Goal: Task Accomplishment & Management: Complete application form

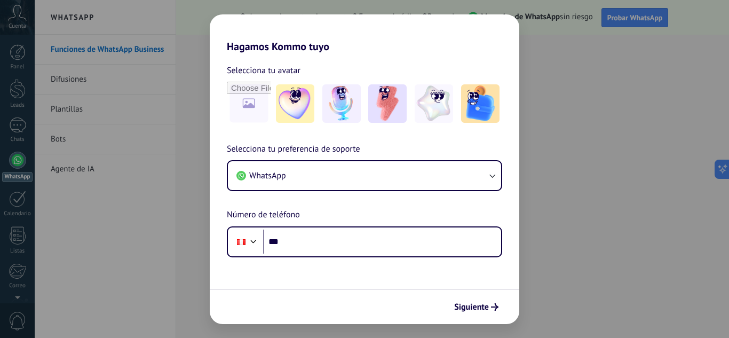
click at [534, 125] on div "Hagamos Kommo tuyo Selecciona tu avatar Selecciona tu preferencia de soporte Wh…" at bounding box center [364, 169] width 729 height 338
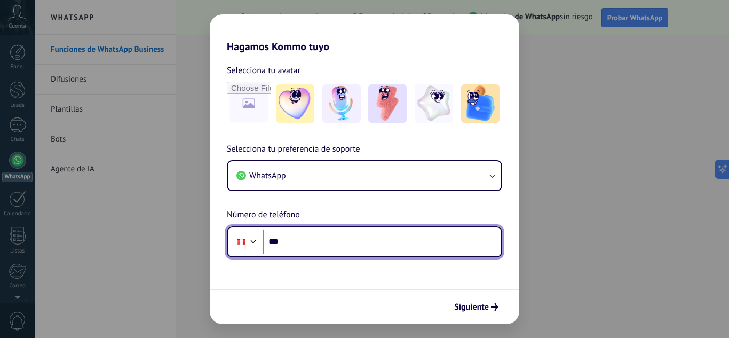
click at [377, 240] on input "***" at bounding box center [382, 242] width 238 height 25
type input "**********"
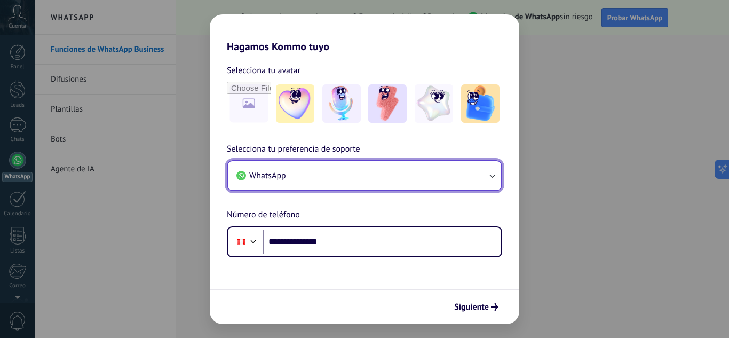
click at [387, 163] on button "WhatsApp" at bounding box center [364, 175] width 273 height 29
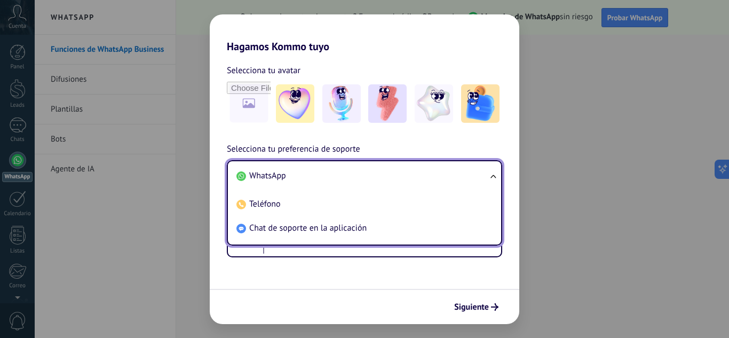
click at [387, 163] on ul "WhatsApp Teléfono Chat de soporte en la aplicación" at bounding box center [365, 202] width 276 height 85
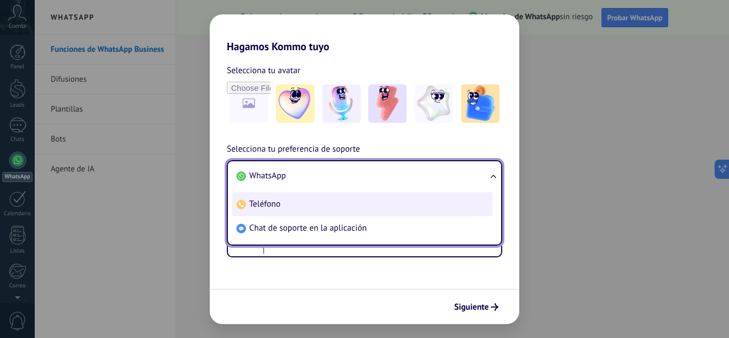
click at [380, 194] on li "Teléfono" at bounding box center [362, 204] width 261 height 24
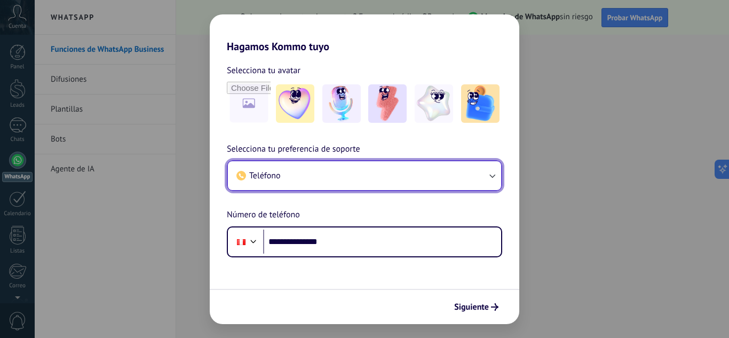
click at [383, 175] on button "Teléfono" at bounding box center [364, 175] width 273 height 29
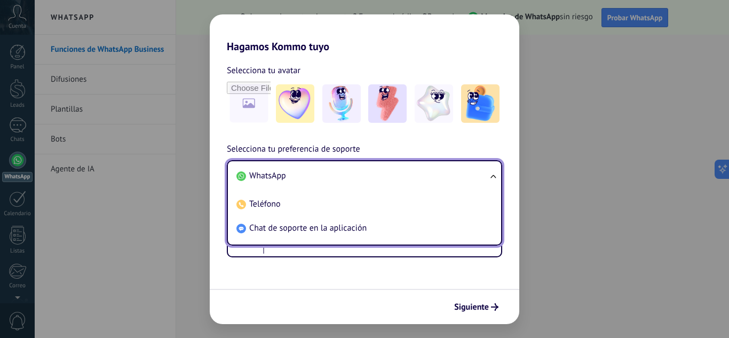
click at [348, 184] on li "WhatsApp" at bounding box center [362, 176] width 261 height 24
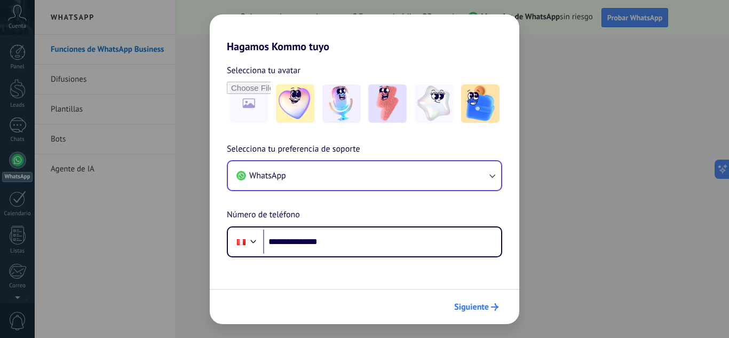
click at [454, 304] on button "Siguiente" at bounding box center [477, 307] width 54 height 18
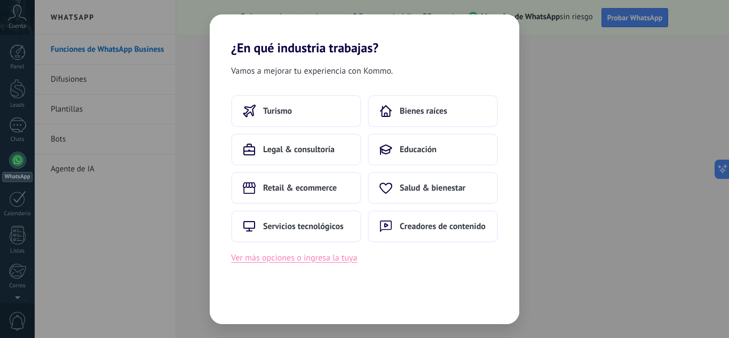
click at [295, 263] on button "Ver más opciones o ingresa la tuya" at bounding box center [294, 258] width 126 height 14
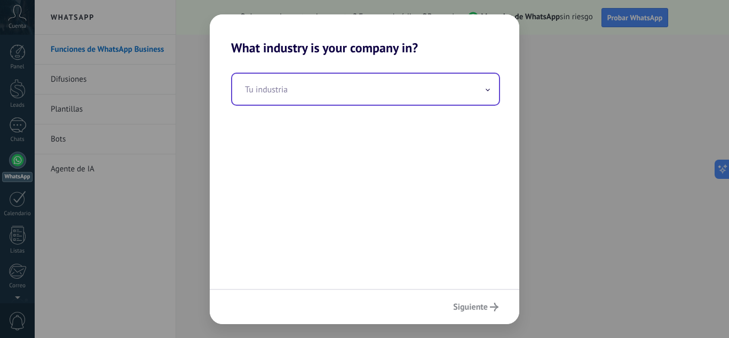
click at [347, 85] on input "text" at bounding box center [365, 89] width 267 height 31
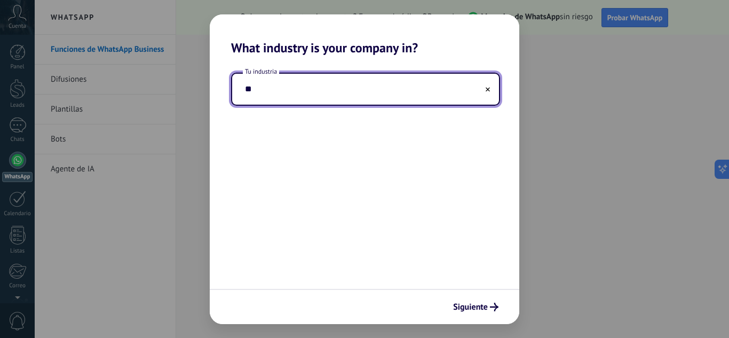
type input "*"
click at [347, 85] on input "****" at bounding box center [365, 89] width 267 height 31
type input "*"
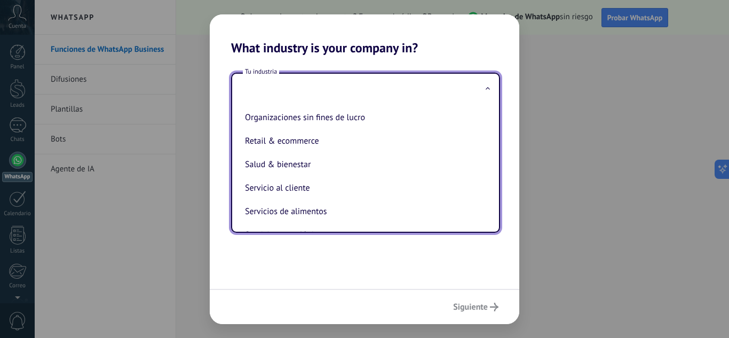
scroll to position [190, 0]
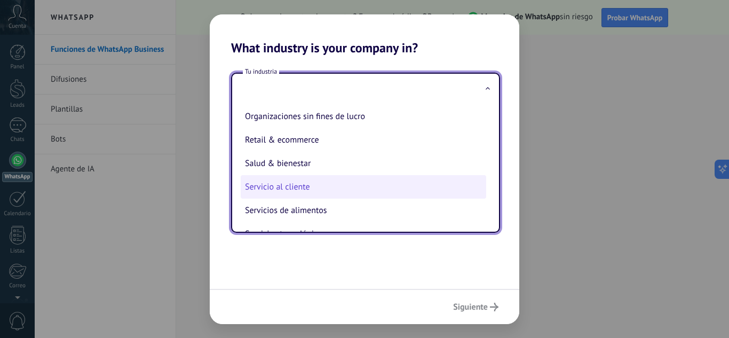
click at [288, 189] on li "Servicio al cliente" at bounding box center [364, 186] width 246 height 23
type input "**********"
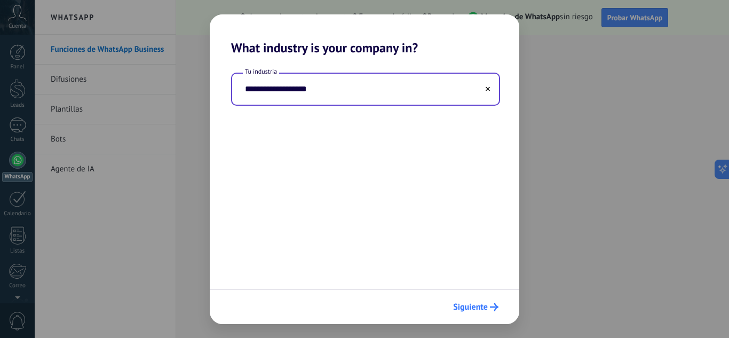
click at [486, 303] on span "Siguiente" at bounding box center [470, 306] width 35 height 7
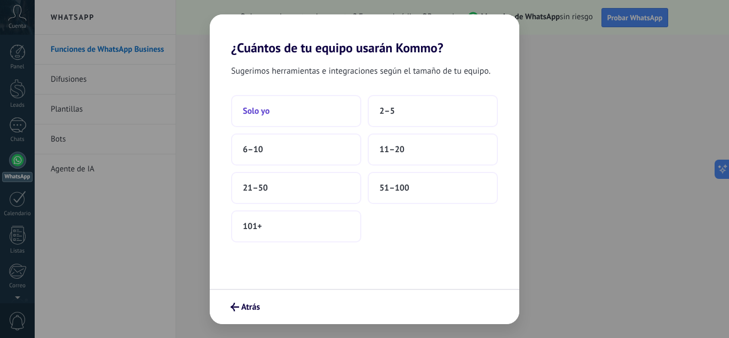
click at [281, 106] on button "Solo yo" at bounding box center [296, 111] width 130 height 32
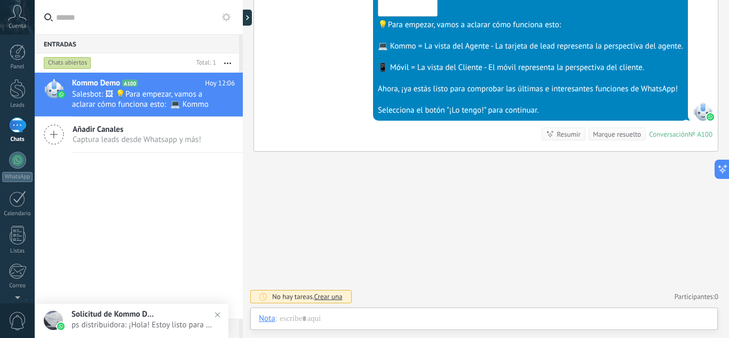
scroll to position [16, 0]
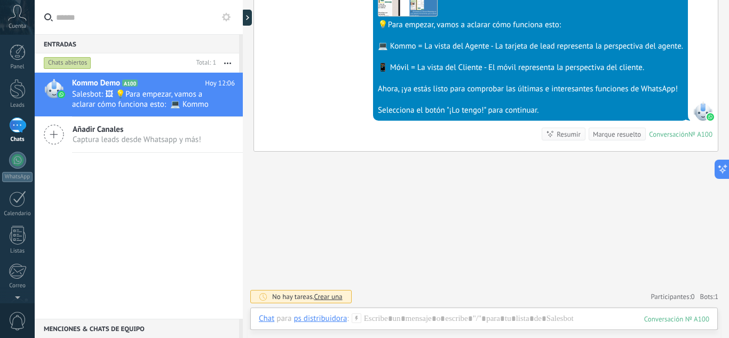
click at [328, 139] on div "[DATE] 12:06 SalesBot (TestBot) Entregado Descargar 💡Para empezar, vamos a acla…" at bounding box center [486, 45] width 464 height 213
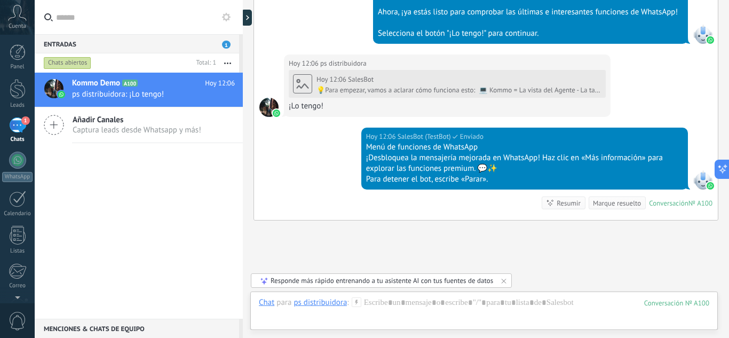
scroll to position [526, 0]
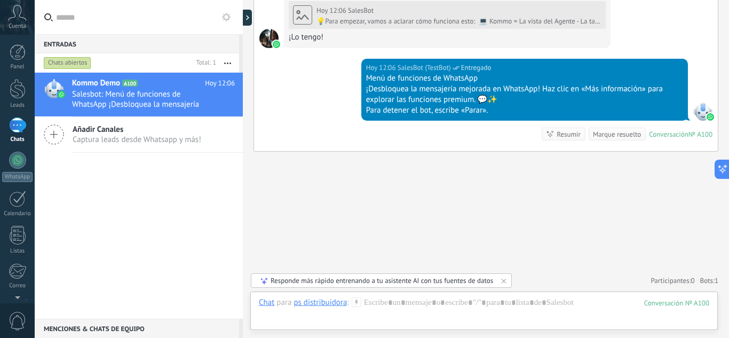
click at [18, 297] on div at bounding box center [17, 295] width 35 height 16
click at [22, 83] on div at bounding box center [18, 89] width 16 height 20
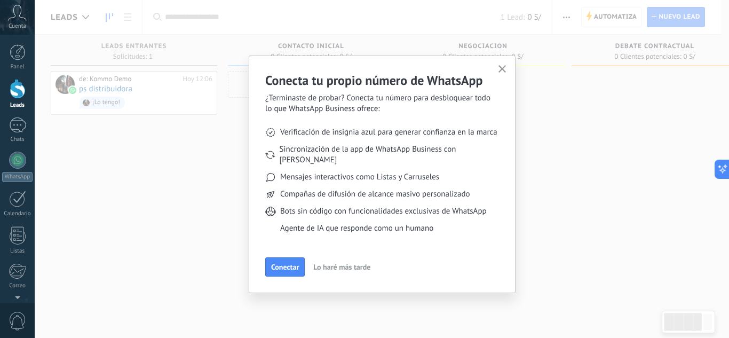
click at [496, 206] on li "Bots sin código con funcionalidades exclusivas de WhatsApp" at bounding box center [382, 211] width 234 height 11
click at [321, 263] on span "Lo haré más tarde" at bounding box center [341, 266] width 57 height 7
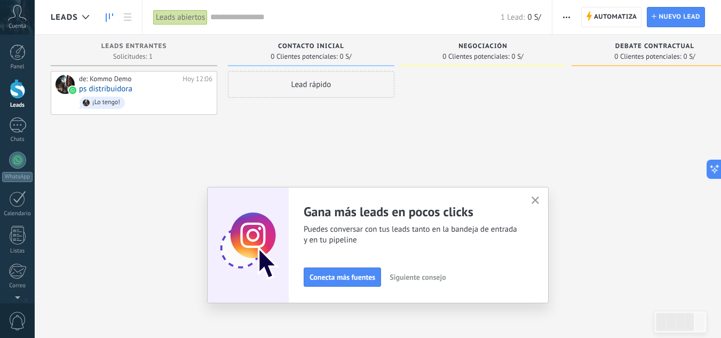
click at [539, 200] on use "button" at bounding box center [536, 201] width 8 height 8
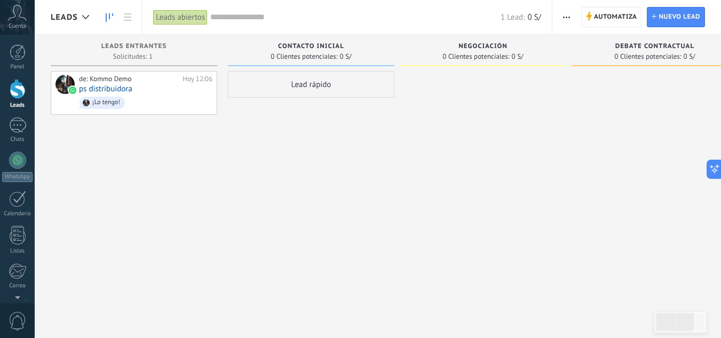
click at [474, 193] on div at bounding box center [483, 170] width 167 height 199
click at [24, 100] on link "Dirige" at bounding box center [17, 94] width 35 height 30
click at [33, 128] on link "1 Chats" at bounding box center [17, 130] width 35 height 26
